Goal: Information Seeking & Learning: Find specific page/section

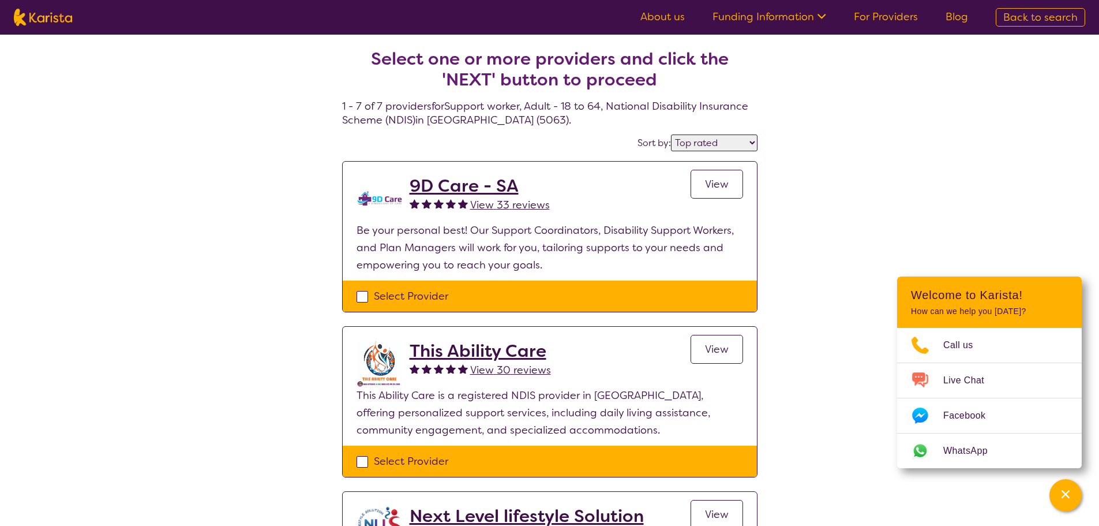
select select "by_score"
click at [22, 14] on img at bounding box center [43, 17] width 58 height 17
select select "Support worker"
select select "AD"
select select "NDIS"
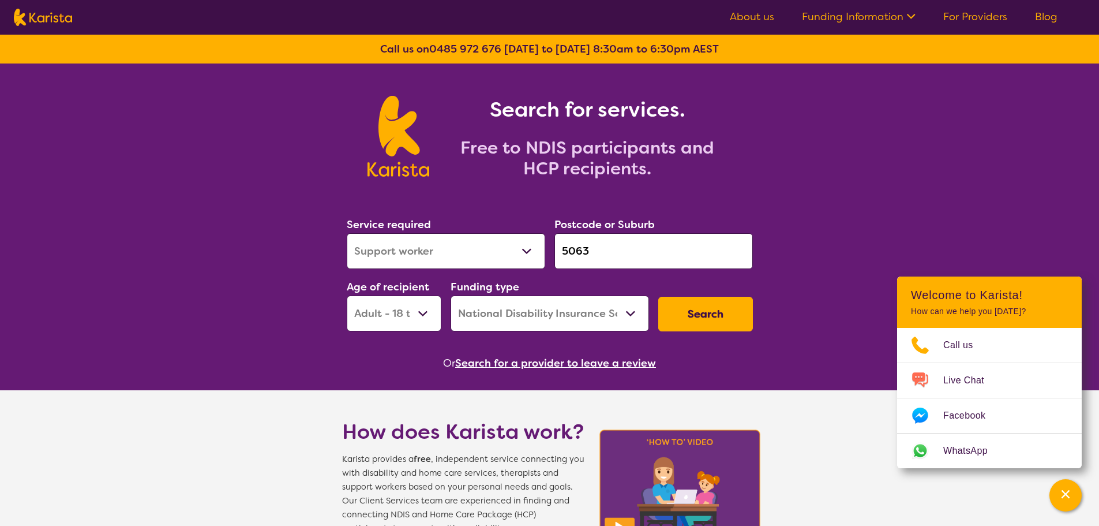
click at [481, 366] on button "Search for a provider to leave a review" at bounding box center [555, 362] width 201 height 17
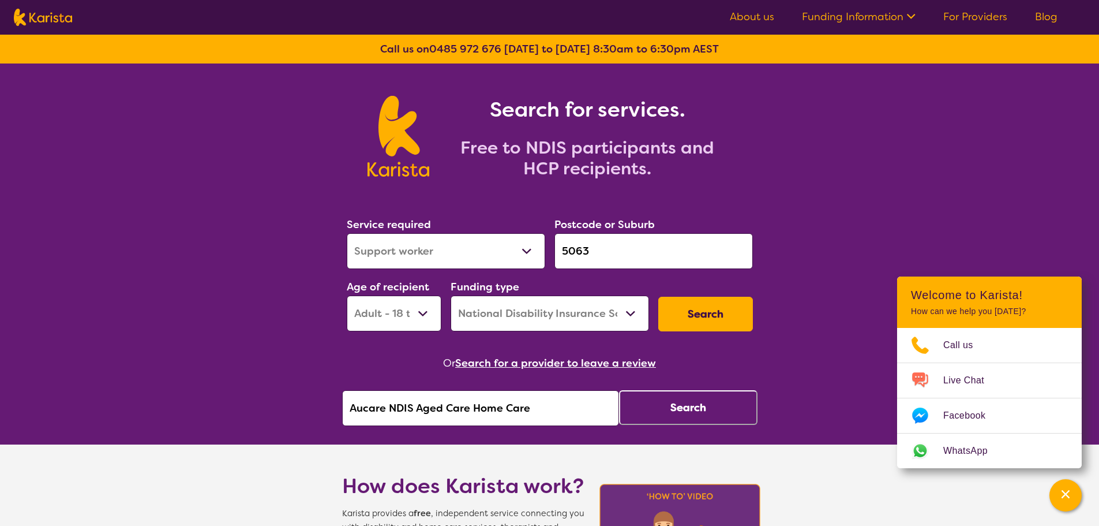
drag, startPoint x: 553, startPoint y: 424, endPoint x: 2, endPoint y: 343, distance: 556.9
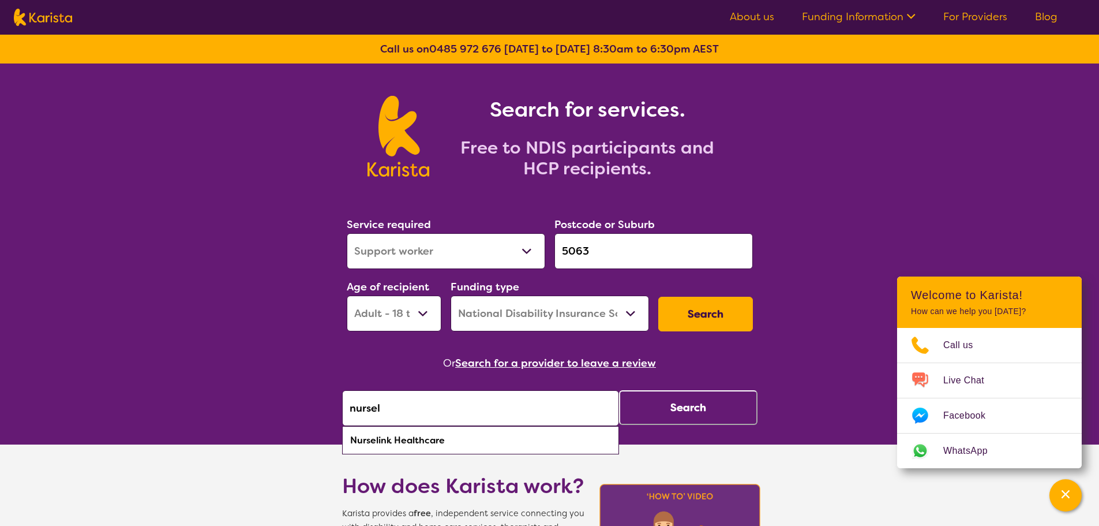
drag, startPoint x: 395, startPoint y: 437, endPoint x: 427, endPoint y: 435, distance: 32.9
click at [395, 436] on div "Nurselink Healthcare" at bounding box center [480, 440] width 265 height 22
type input "Nurselink Healthcare"
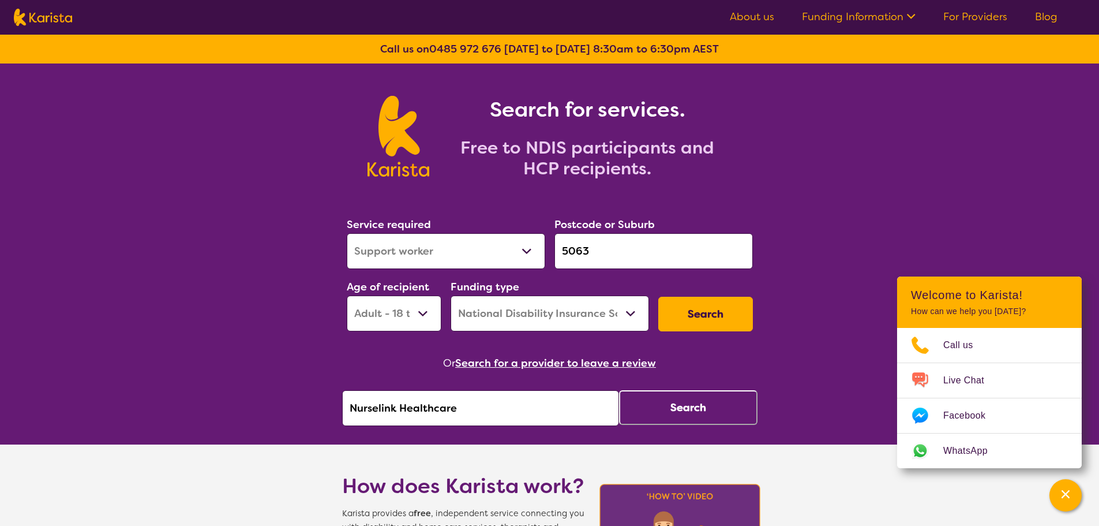
click at [684, 411] on button "Search" at bounding box center [688, 407] width 138 height 35
select select "by_score"
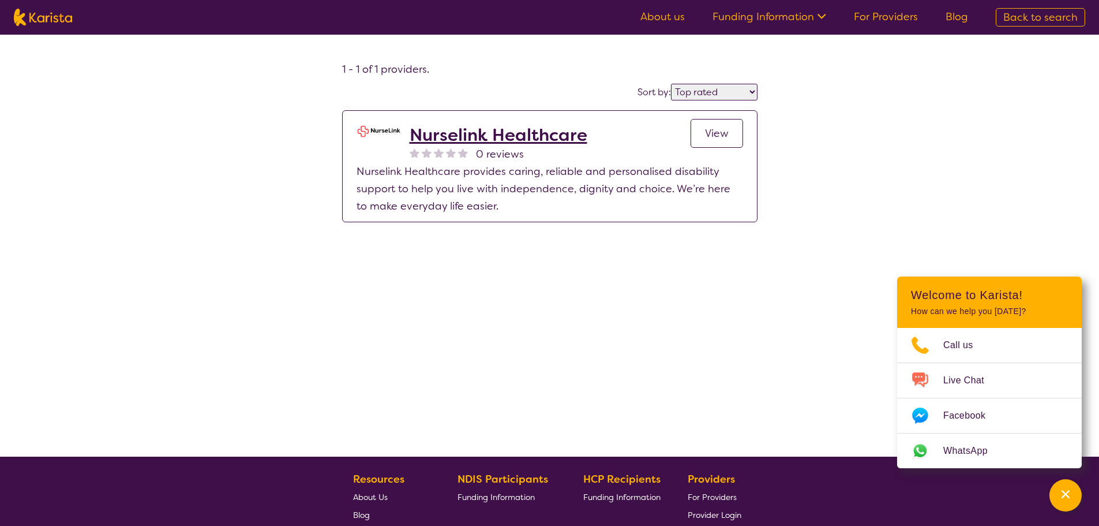
click at [65, 22] on img at bounding box center [43, 17] width 58 height 17
select select "Support worker"
select select "AD"
select select "NDIS"
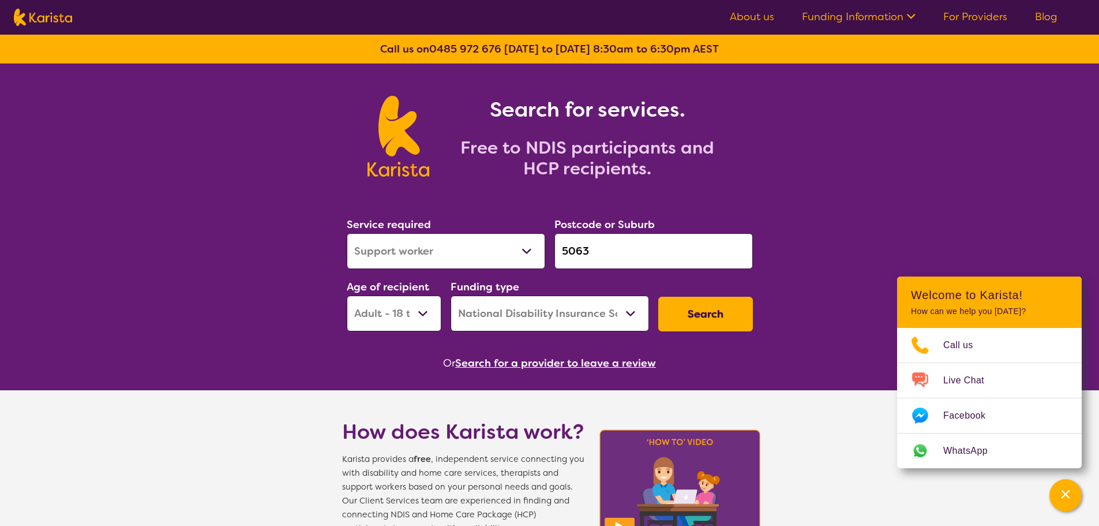
click at [568, 366] on button "Search for a provider to leave a review" at bounding box center [555, 362] width 201 height 17
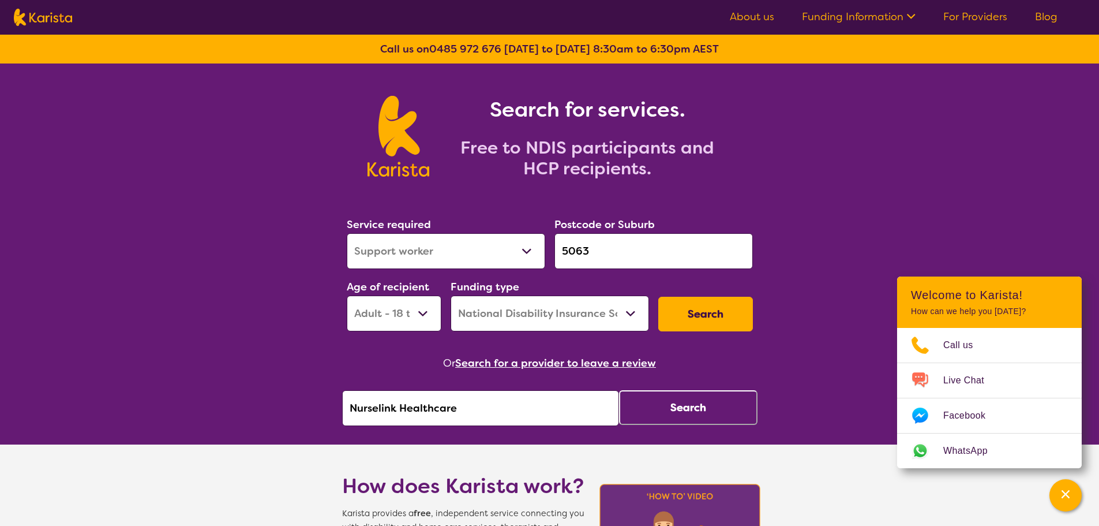
drag, startPoint x: 340, startPoint y: 415, endPoint x: 117, endPoint y: 422, distance: 223.4
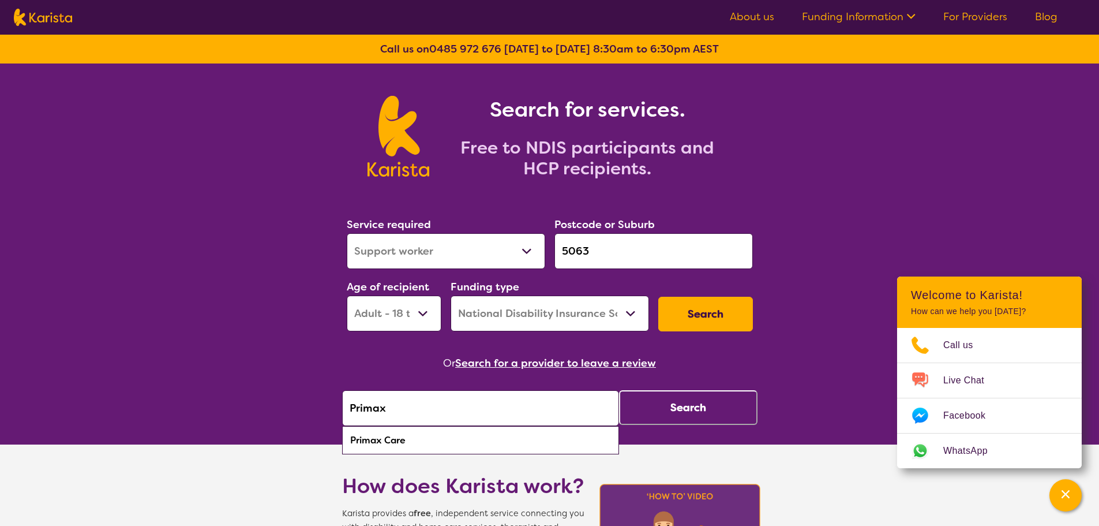
click at [413, 446] on div "Primax Care" at bounding box center [480, 440] width 265 height 22
type input "Primax Care"
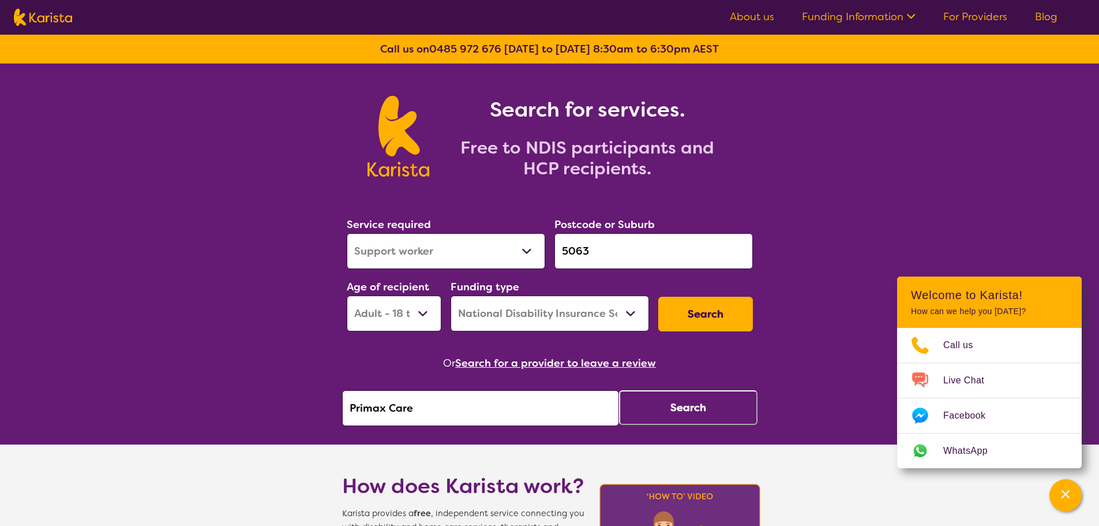
click at [702, 415] on button "Search" at bounding box center [688, 407] width 138 height 35
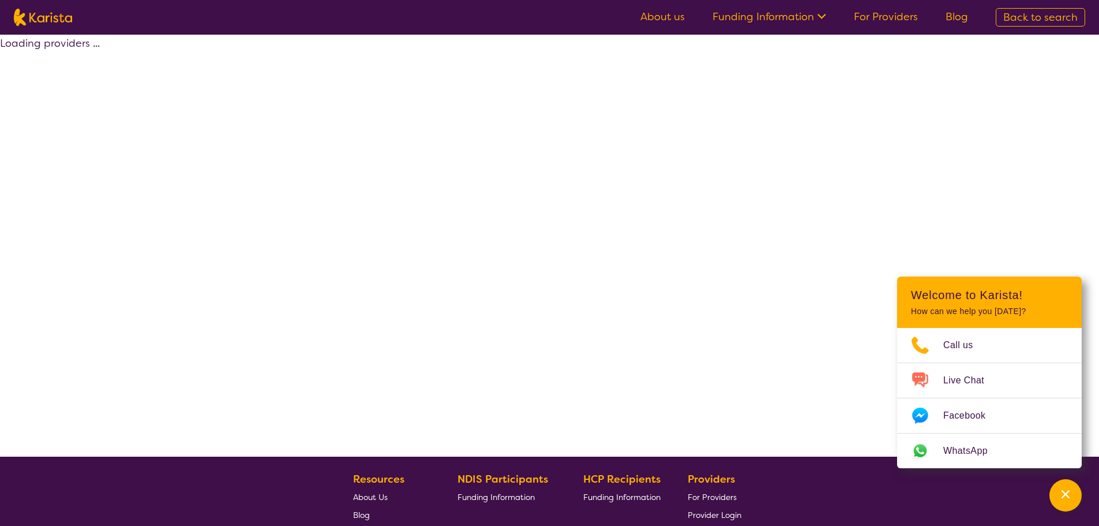
select select "by_score"
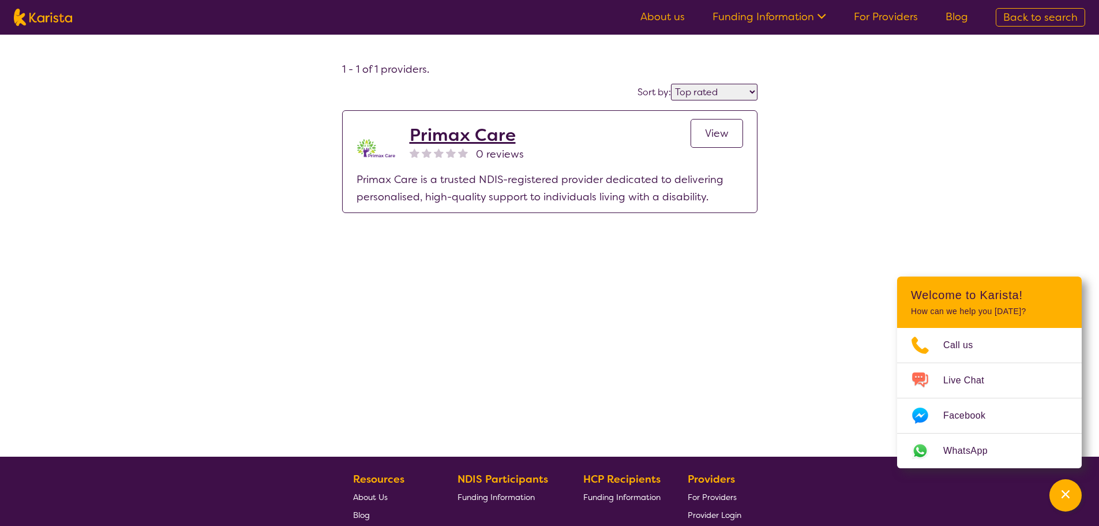
select select "Support worker"
select select "AD"
select select "NDIS"
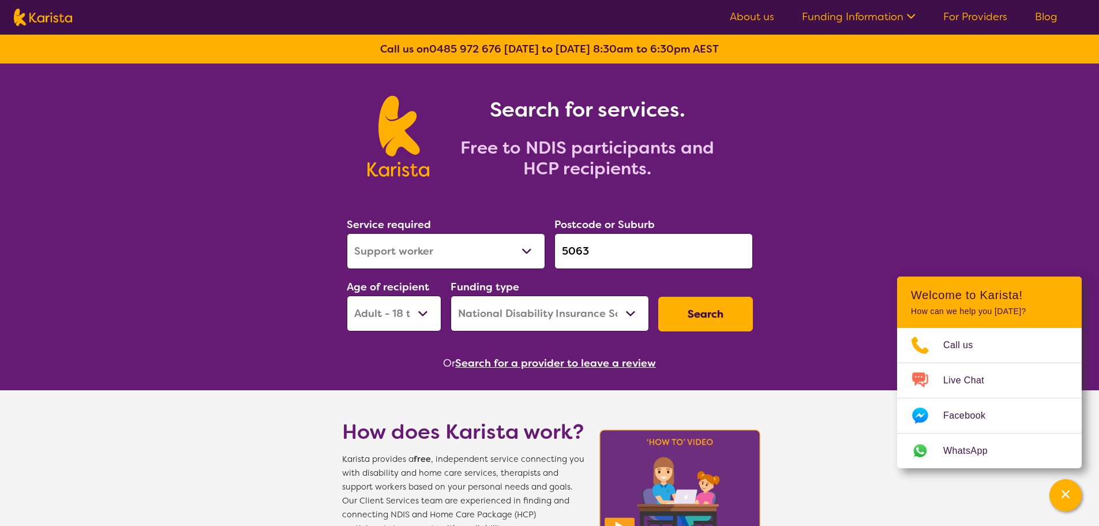
click at [522, 363] on button "Search for a provider to leave a review" at bounding box center [555, 362] width 201 height 17
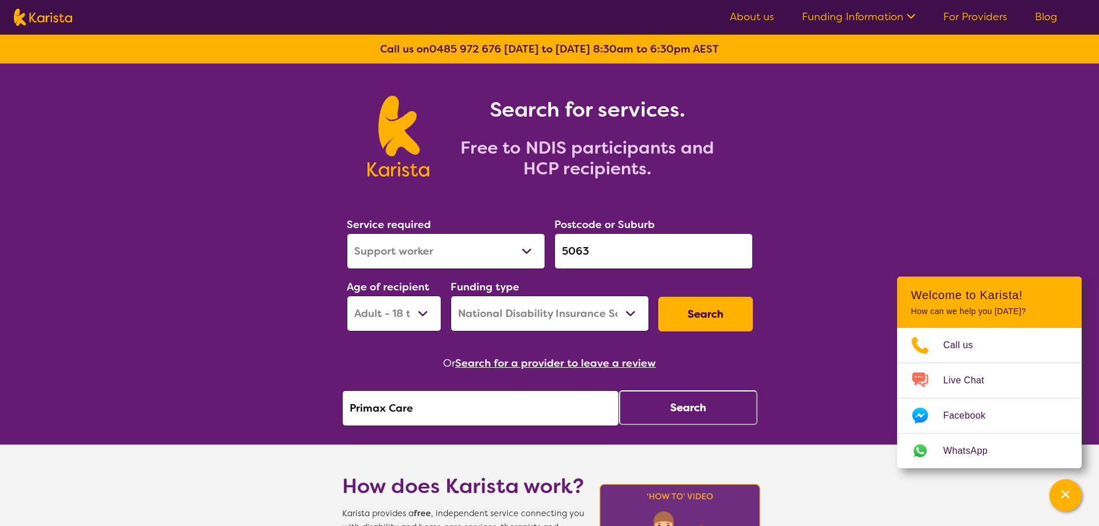
drag, startPoint x: 502, startPoint y: 405, endPoint x: 234, endPoint y: 400, distance: 268.3
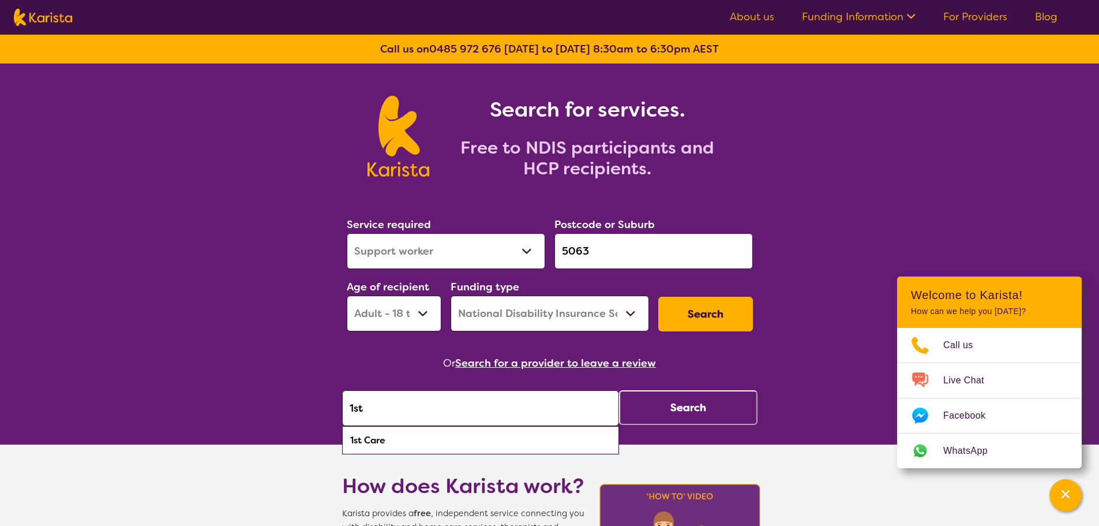
drag, startPoint x: 436, startPoint y: 442, endPoint x: 445, endPoint y: 435, distance: 11.5
click at [437, 440] on div "1st Care" at bounding box center [480, 440] width 265 height 22
type input "1st Care"
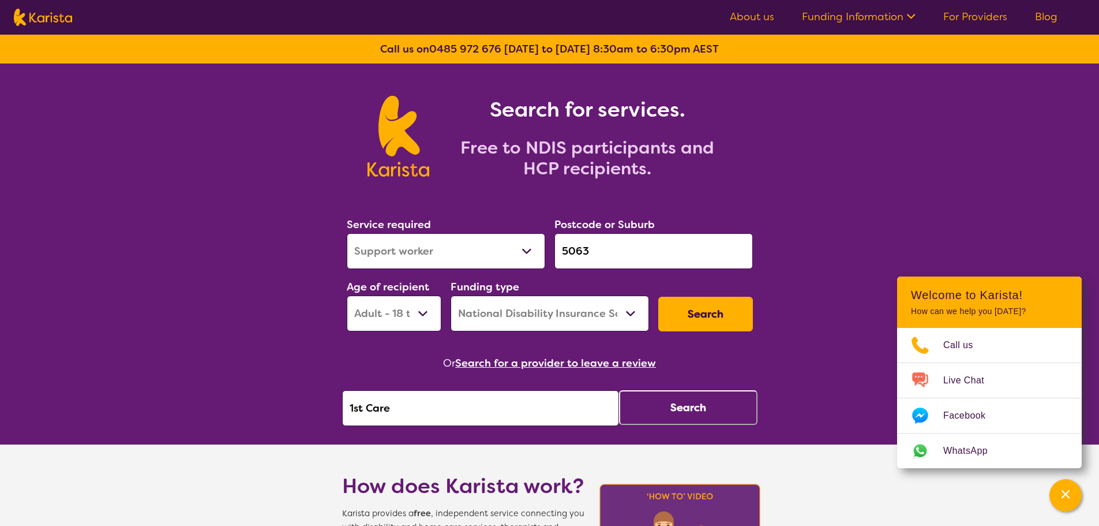
click at [701, 399] on button "Search" at bounding box center [688, 407] width 138 height 35
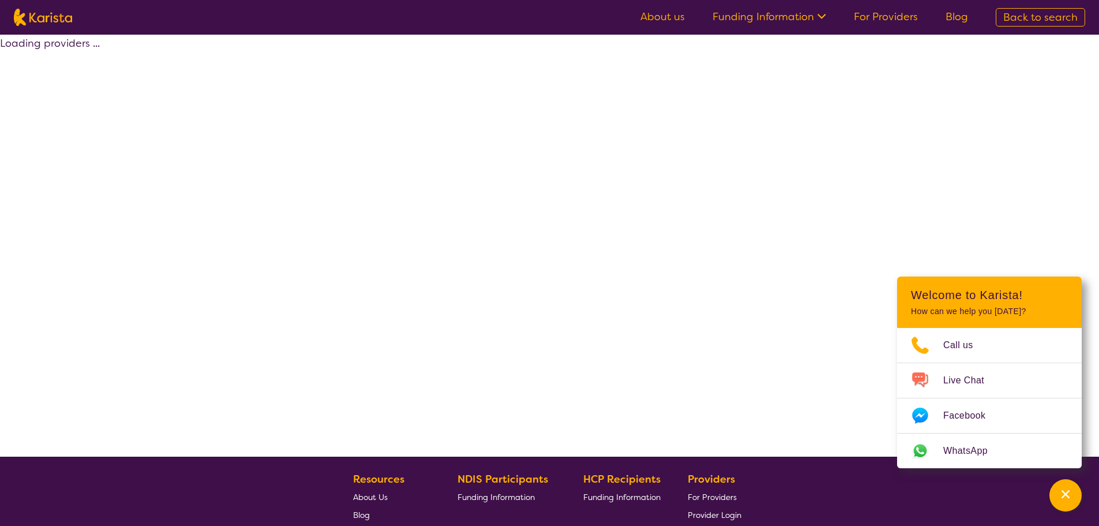
select select "by_score"
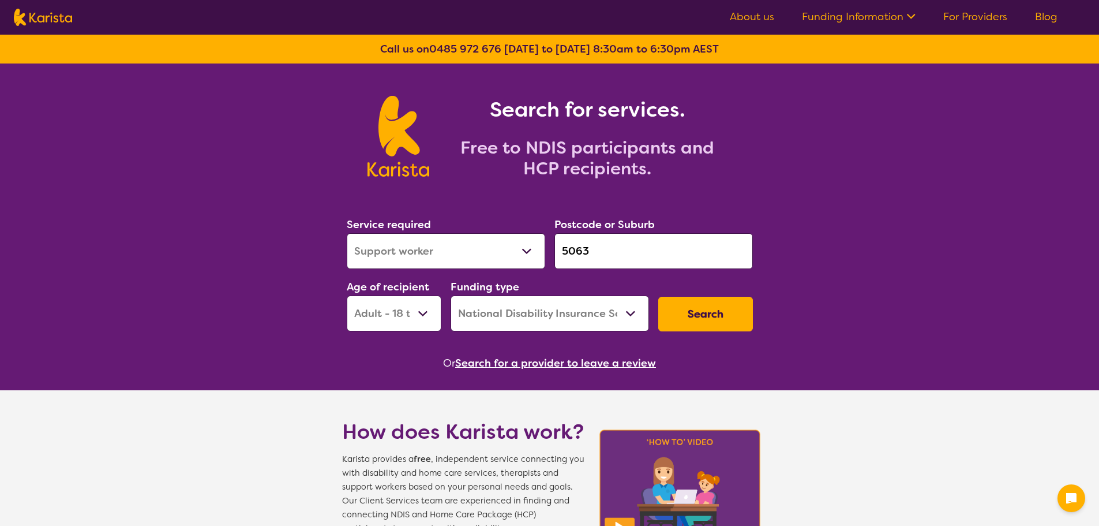
select select "Support worker"
select select "AD"
select select "NDIS"
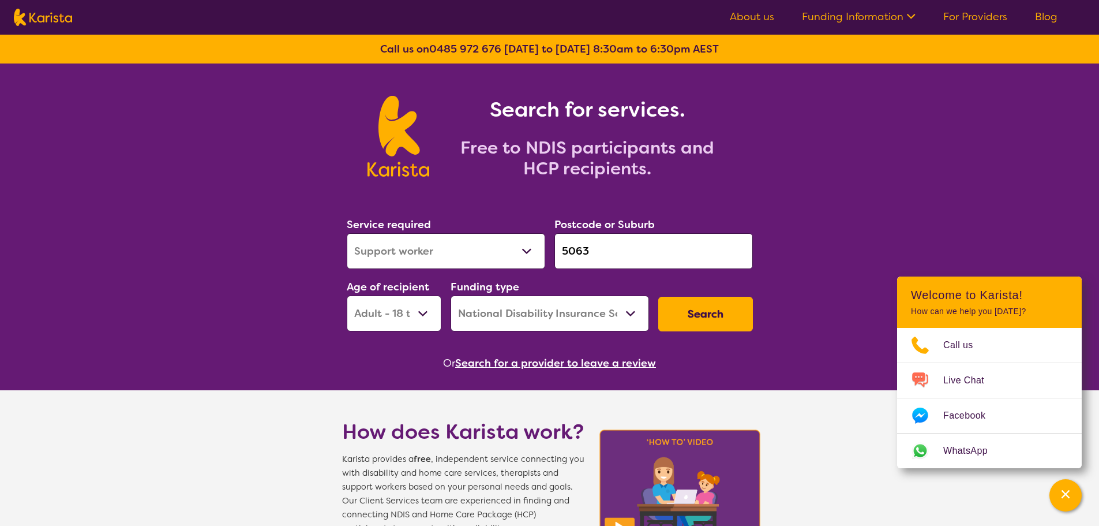
click at [513, 369] on button "Search for a provider to leave a review" at bounding box center [555, 362] width 201 height 17
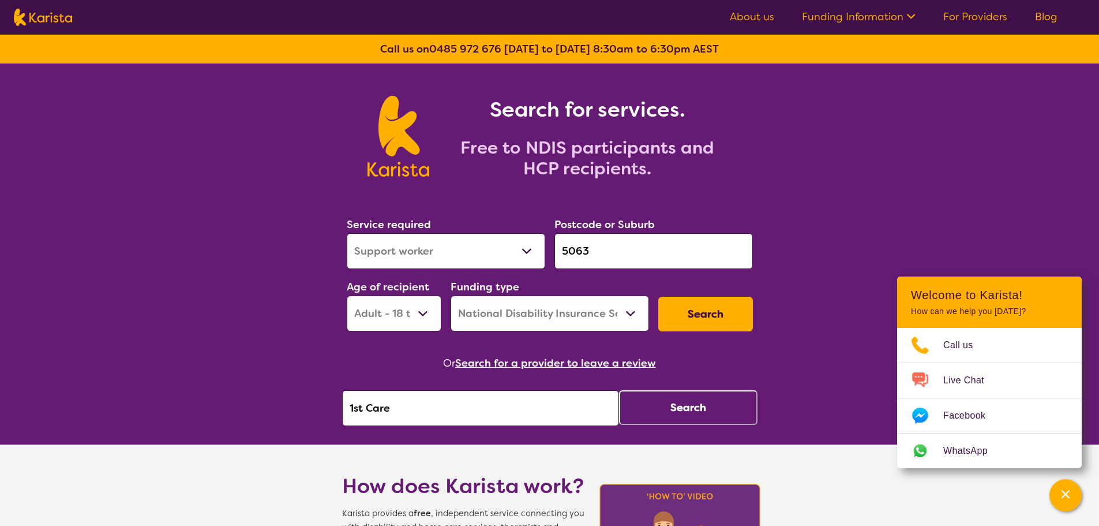
click at [673, 422] on button "Search" at bounding box center [688, 407] width 138 height 35
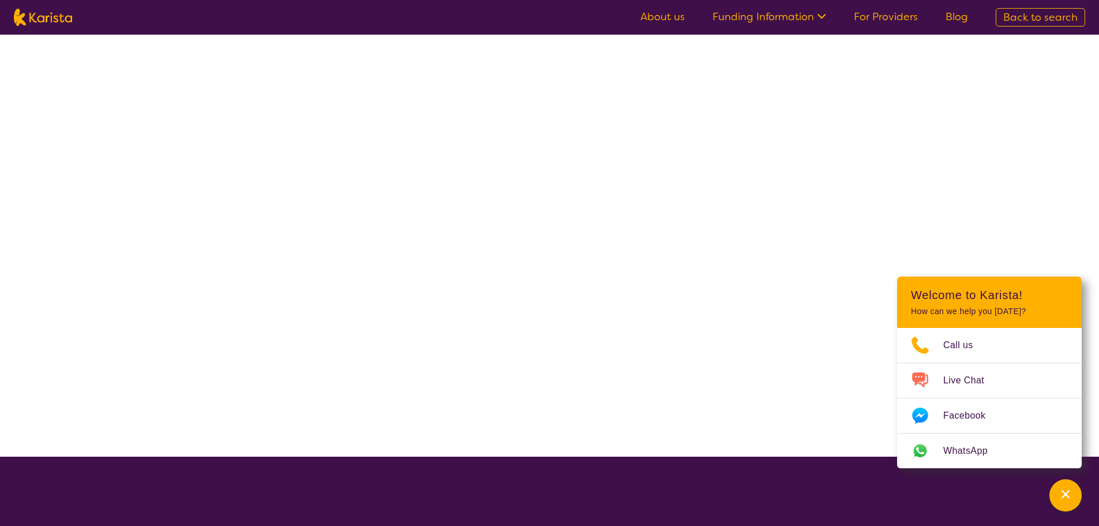
select select "by_score"
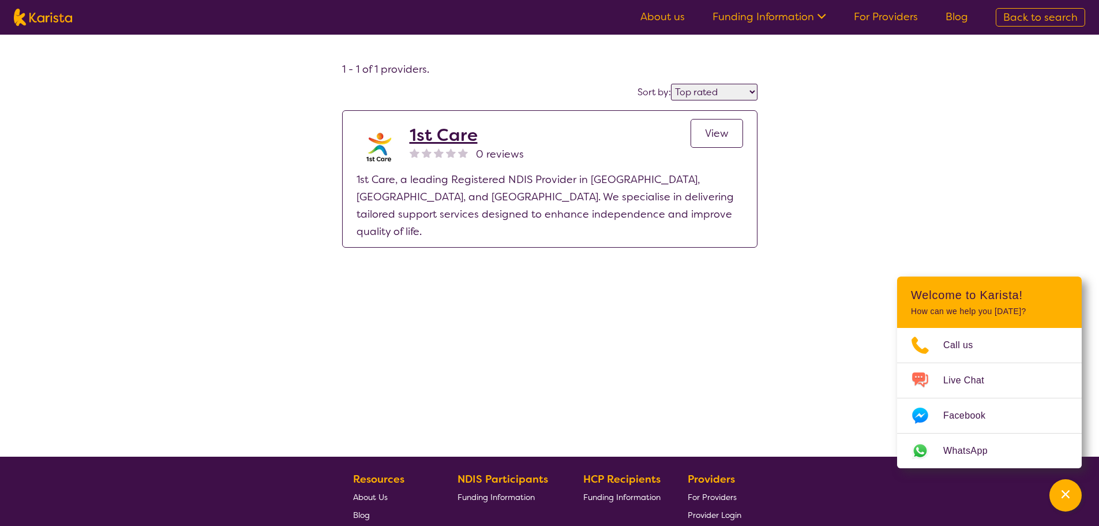
click at [47, 20] on img at bounding box center [43, 17] width 58 height 17
select select "Support worker"
select select "AD"
select select "NDIS"
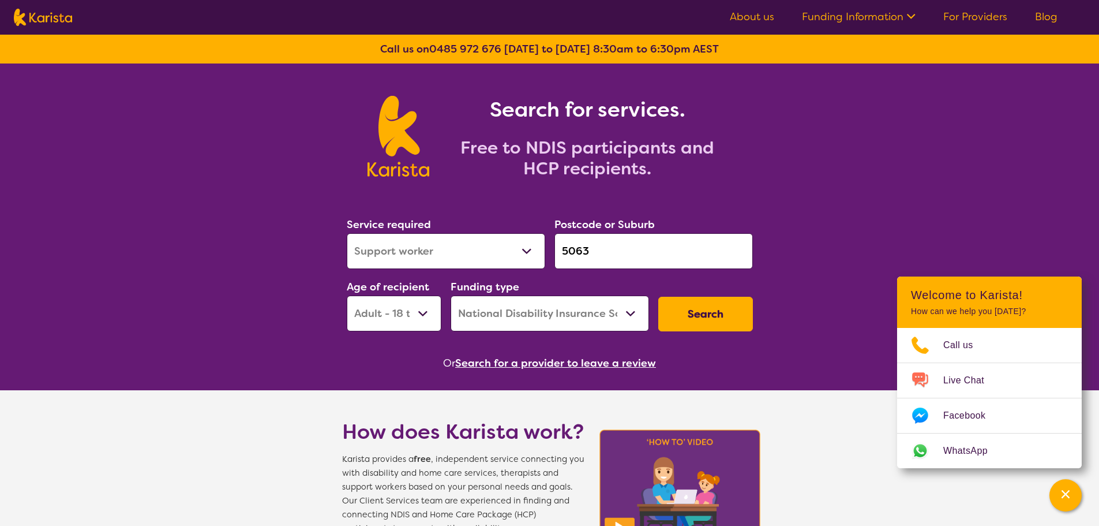
click at [493, 366] on button "Search for a provider to leave a review" at bounding box center [555, 362] width 201 height 17
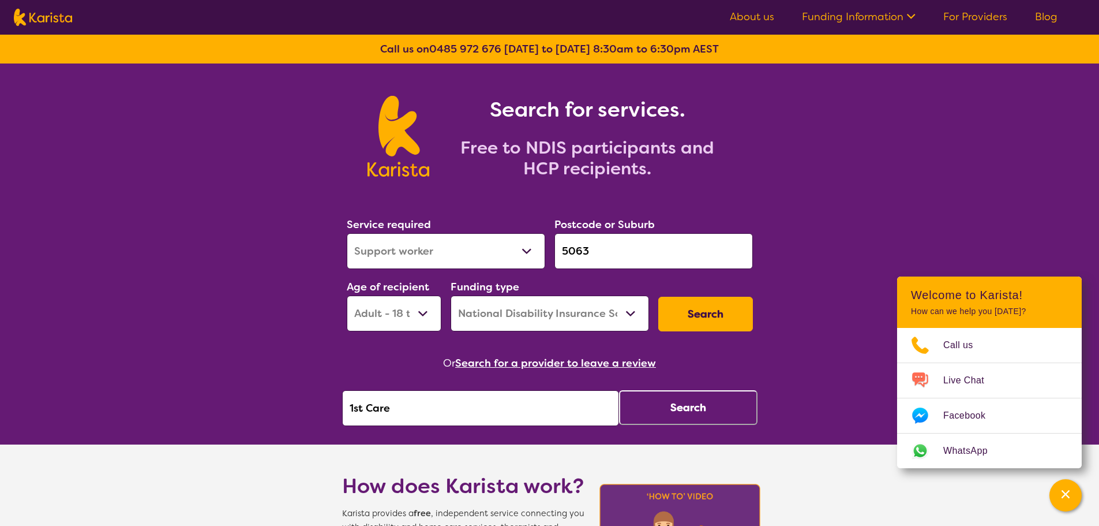
drag, startPoint x: 481, startPoint y: 417, endPoint x: 151, endPoint y: 364, distance: 333.6
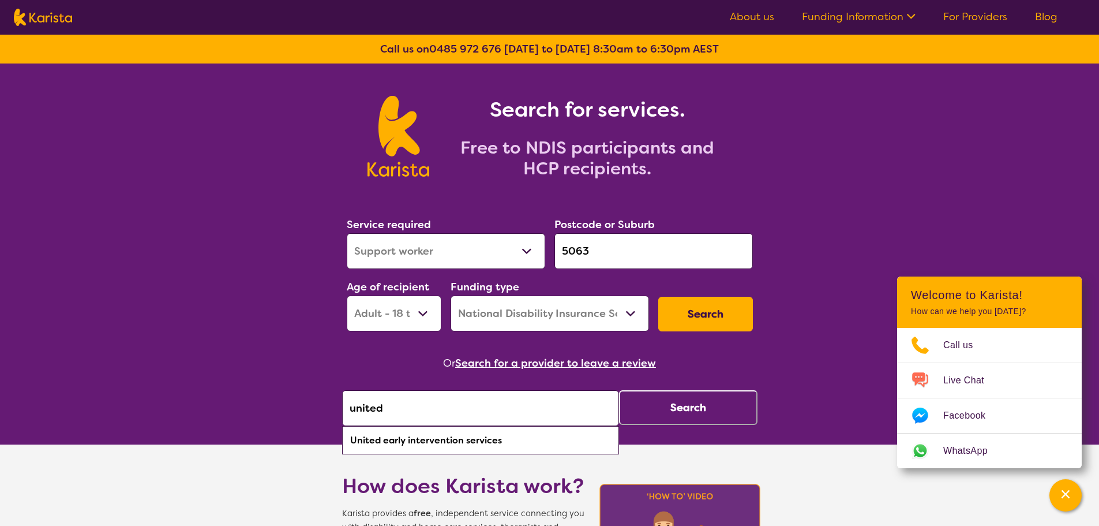
drag, startPoint x: 459, startPoint y: 441, endPoint x: 605, endPoint y: 418, distance: 147.8
click at [460, 441] on div "United early intervention services" at bounding box center [480, 440] width 265 height 22
type input "United early intervention services"
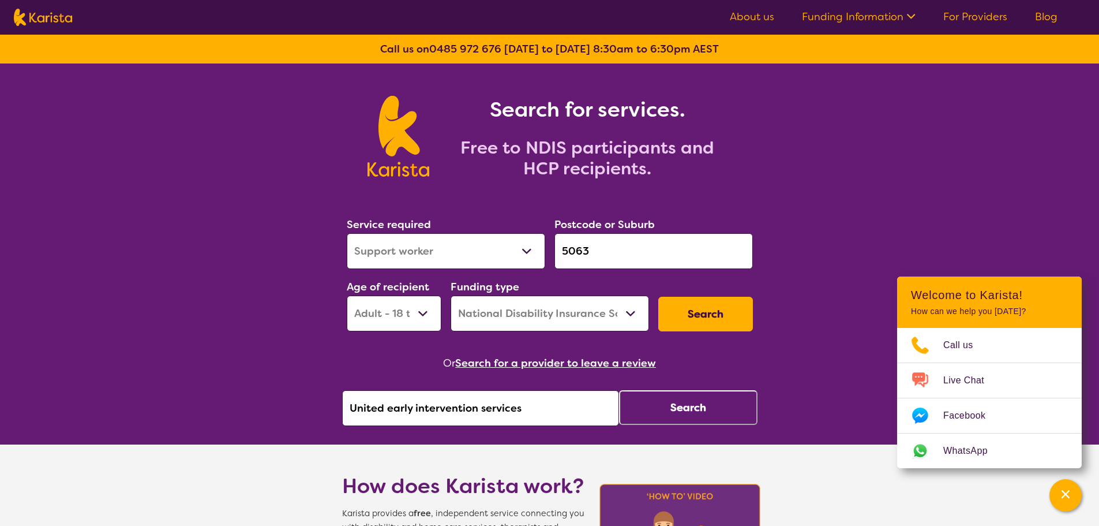
click at [683, 412] on button "Search" at bounding box center [688, 407] width 138 height 35
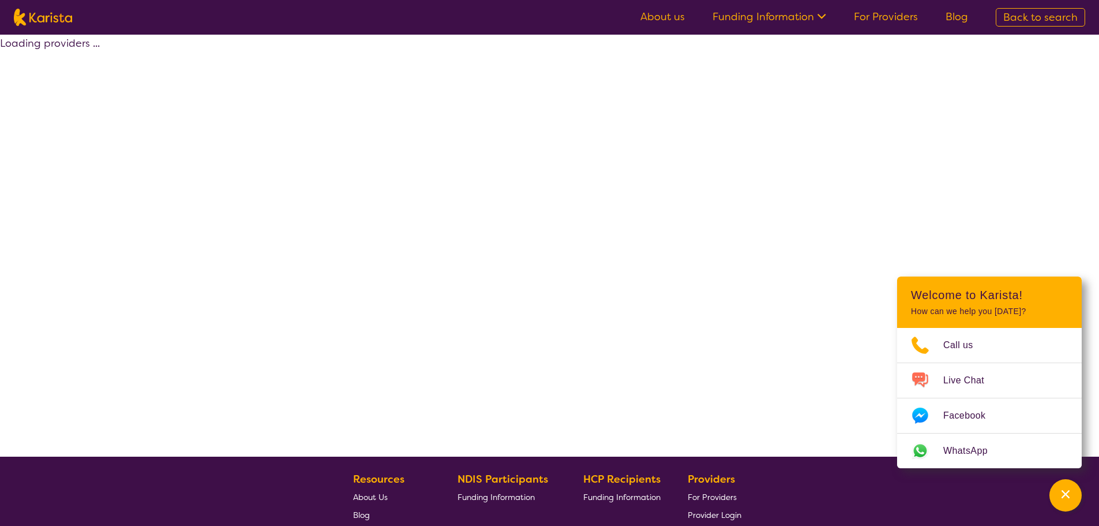
select select "by_score"
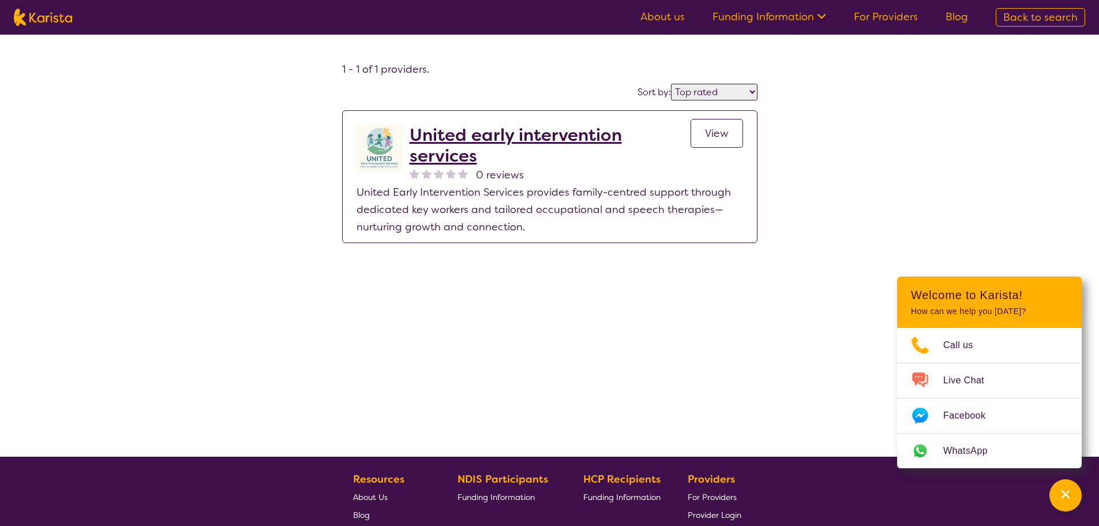
click at [721, 132] on span "View" at bounding box center [717, 133] width 24 height 14
